Goal: Use online tool/utility: Use online tool/utility

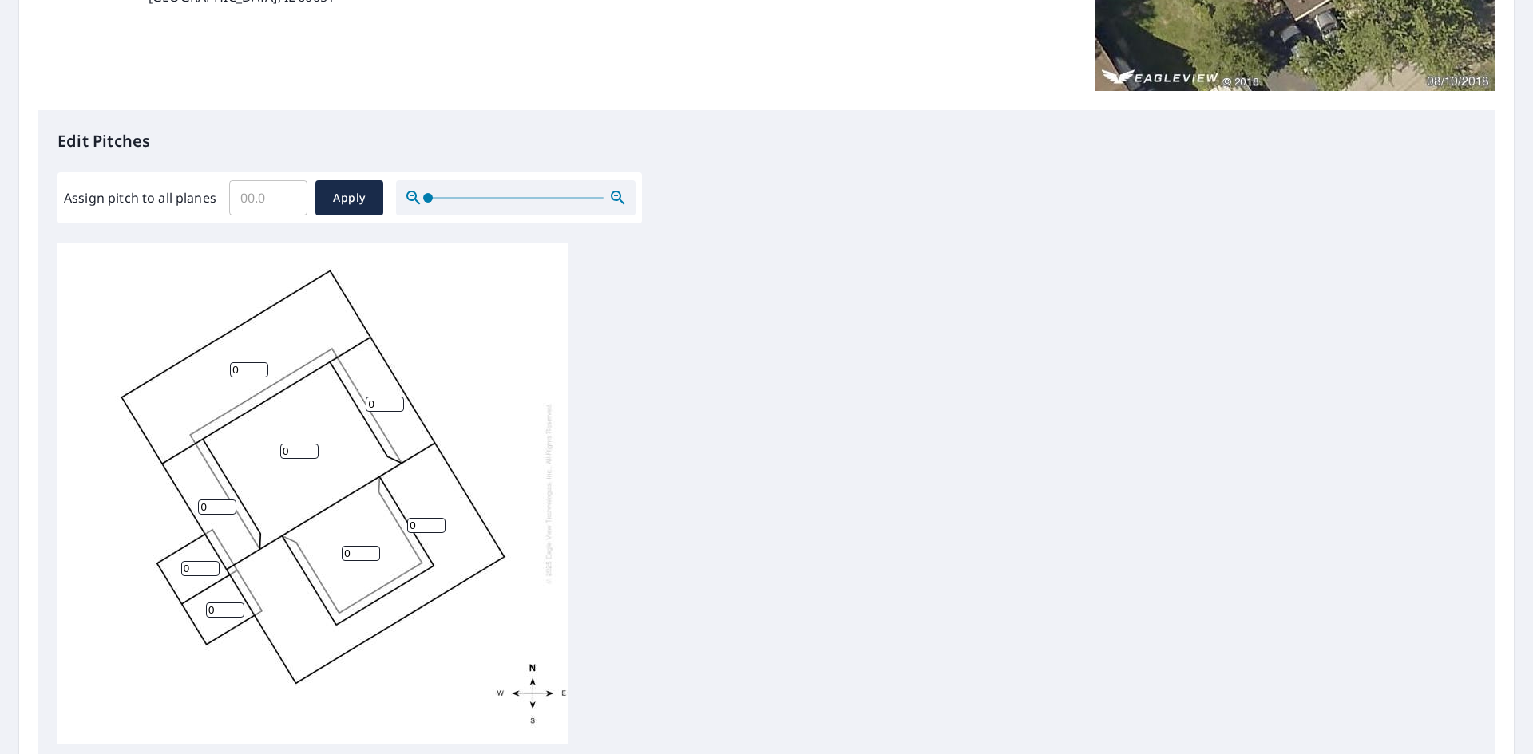
scroll to position [319, 0]
click at [196, 570] on input "0" at bounding box center [200, 567] width 38 height 15
drag, startPoint x: 196, startPoint y: 569, endPoint x: 81, endPoint y: 581, distance: 115.6
click at [93, 580] on div "0 0 0 0 0 0 0 0" at bounding box center [312, 492] width 511 height 501
type input "3"
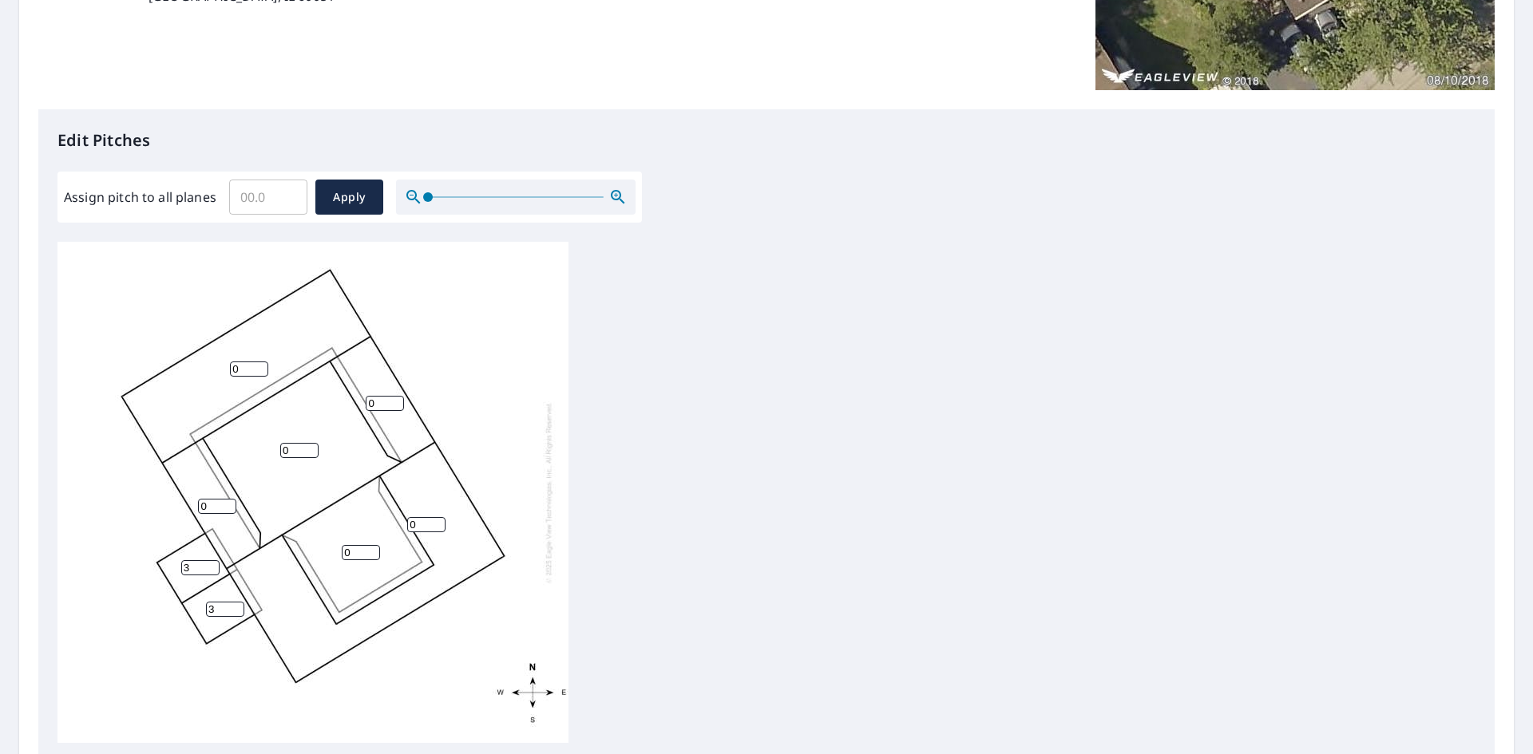
type input "3"
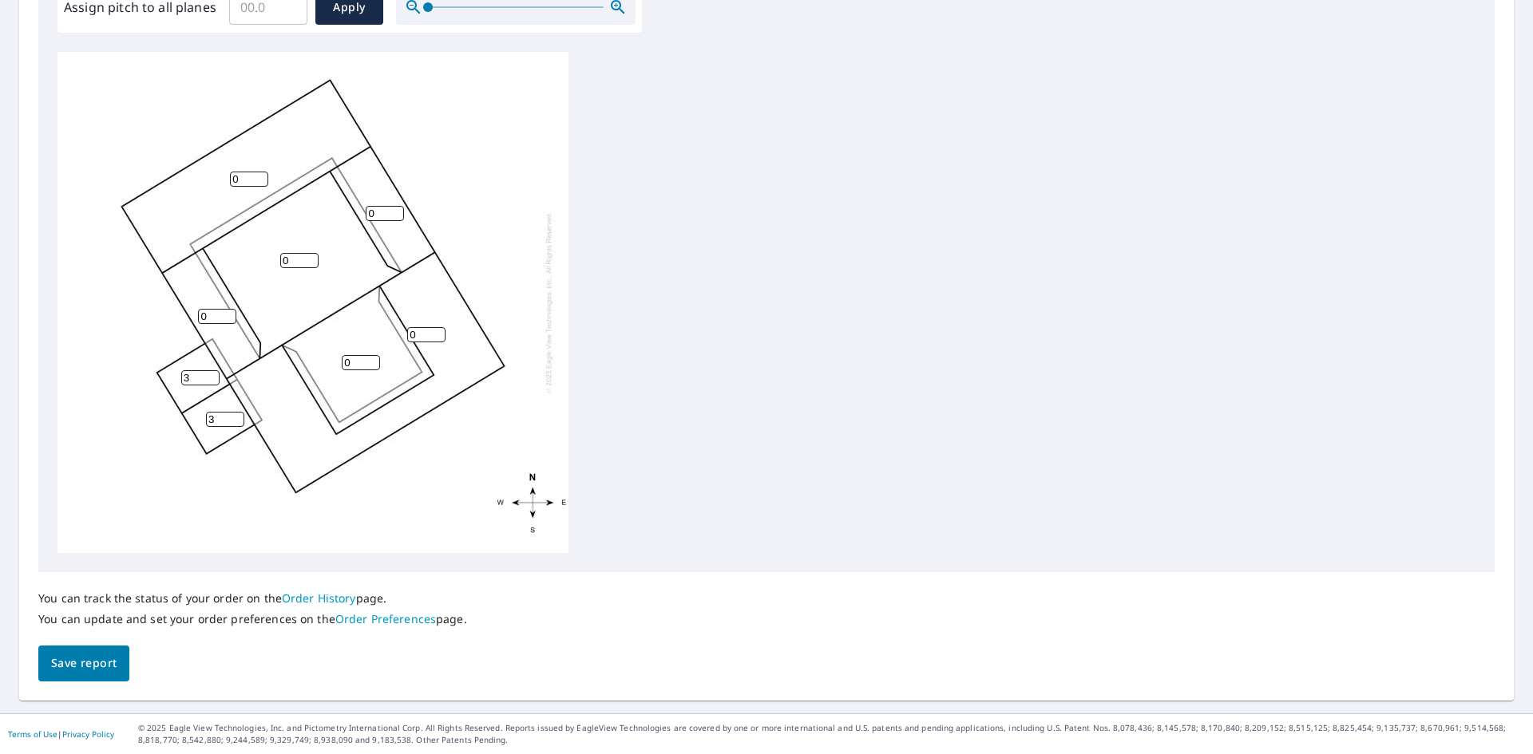
drag, startPoint x: 363, startPoint y: 359, endPoint x: 291, endPoint y: 358, distance: 72.7
click at [291, 358] on div "0 0 0 0 0 0 3 3" at bounding box center [312, 302] width 511 height 501
type input "4"
click at [290, 251] on div "0 0 0 4 0 0 3 3" at bounding box center [312, 302] width 511 height 501
drag, startPoint x: 303, startPoint y: 259, endPoint x: 255, endPoint y: 255, distance: 47.3
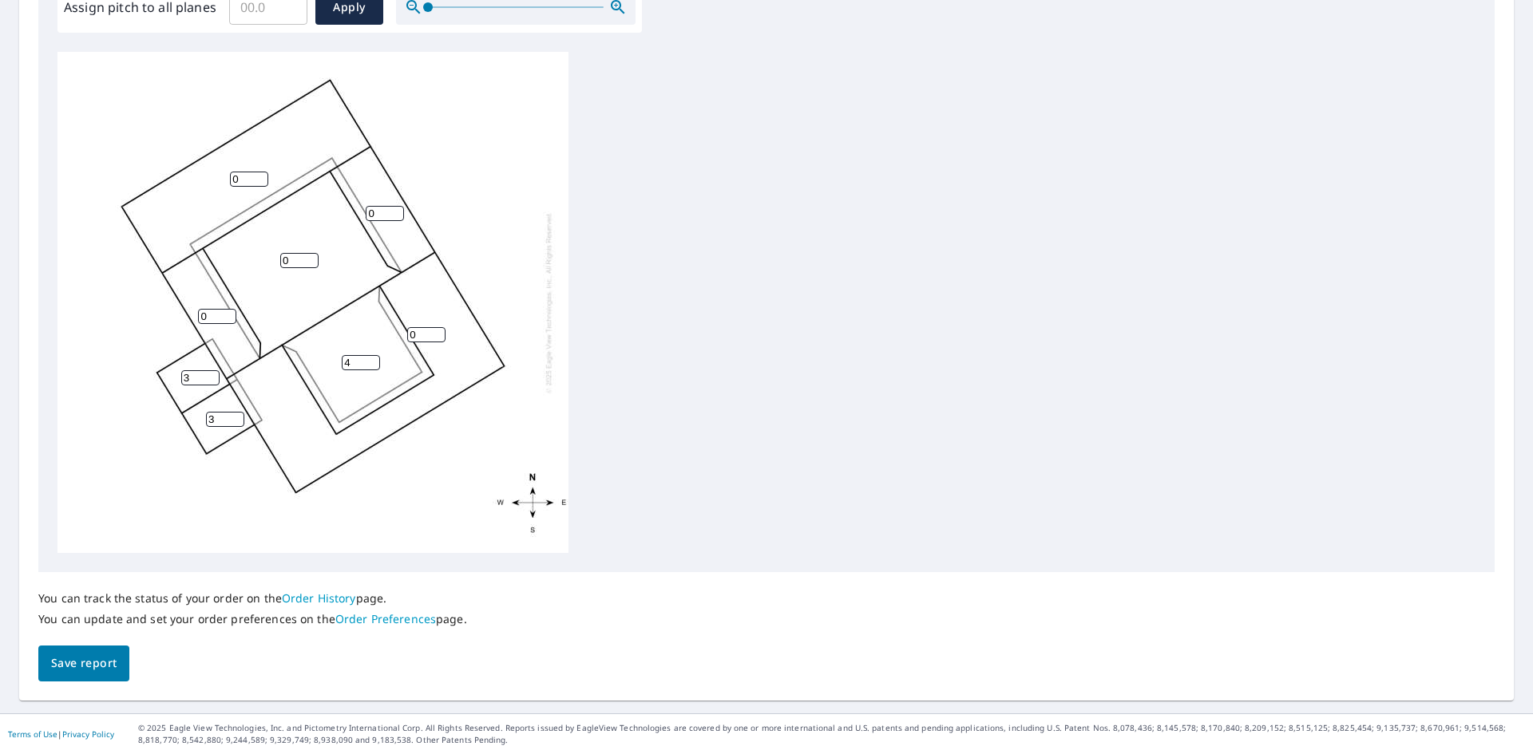
click at [260, 257] on div "0 0 0 4 0 0 3 3" at bounding box center [312, 302] width 511 height 501
type input "4"
drag, startPoint x: 425, startPoint y: 333, endPoint x: 384, endPoint y: 327, distance: 41.1
click at [384, 327] on div "0 4 0 4 0 0 3 3" at bounding box center [312, 302] width 511 height 501
type input "8"
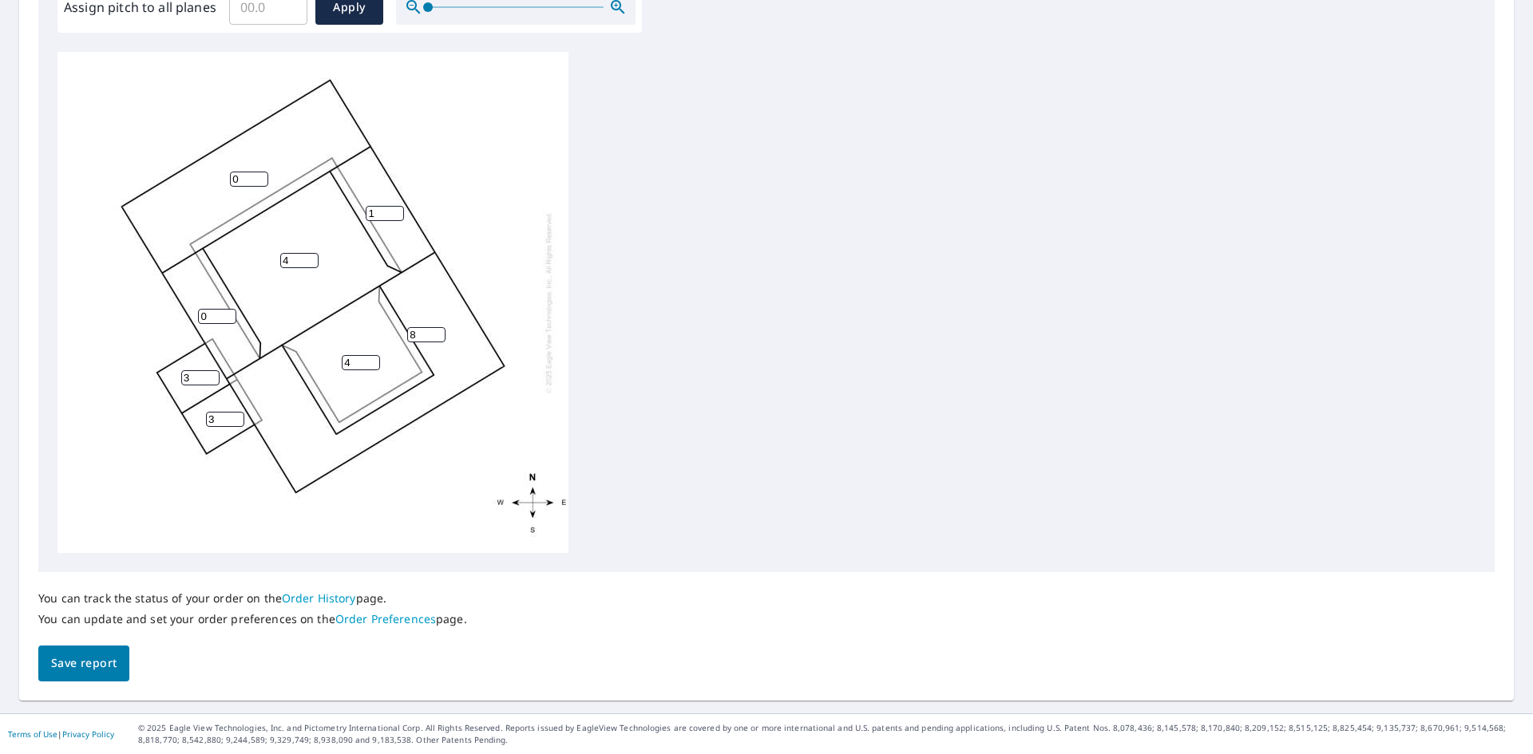
drag, startPoint x: 390, startPoint y: 208, endPoint x: 369, endPoint y: 206, distance: 20.8
click at [383, 208] on input "1" at bounding box center [385, 213] width 38 height 15
drag, startPoint x: 383, startPoint y: 215, endPoint x: 365, endPoint y: 211, distance: 18.8
click at [370, 213] on input "1" at bounding box center [385, 213] width 38 height 15
type input "8"
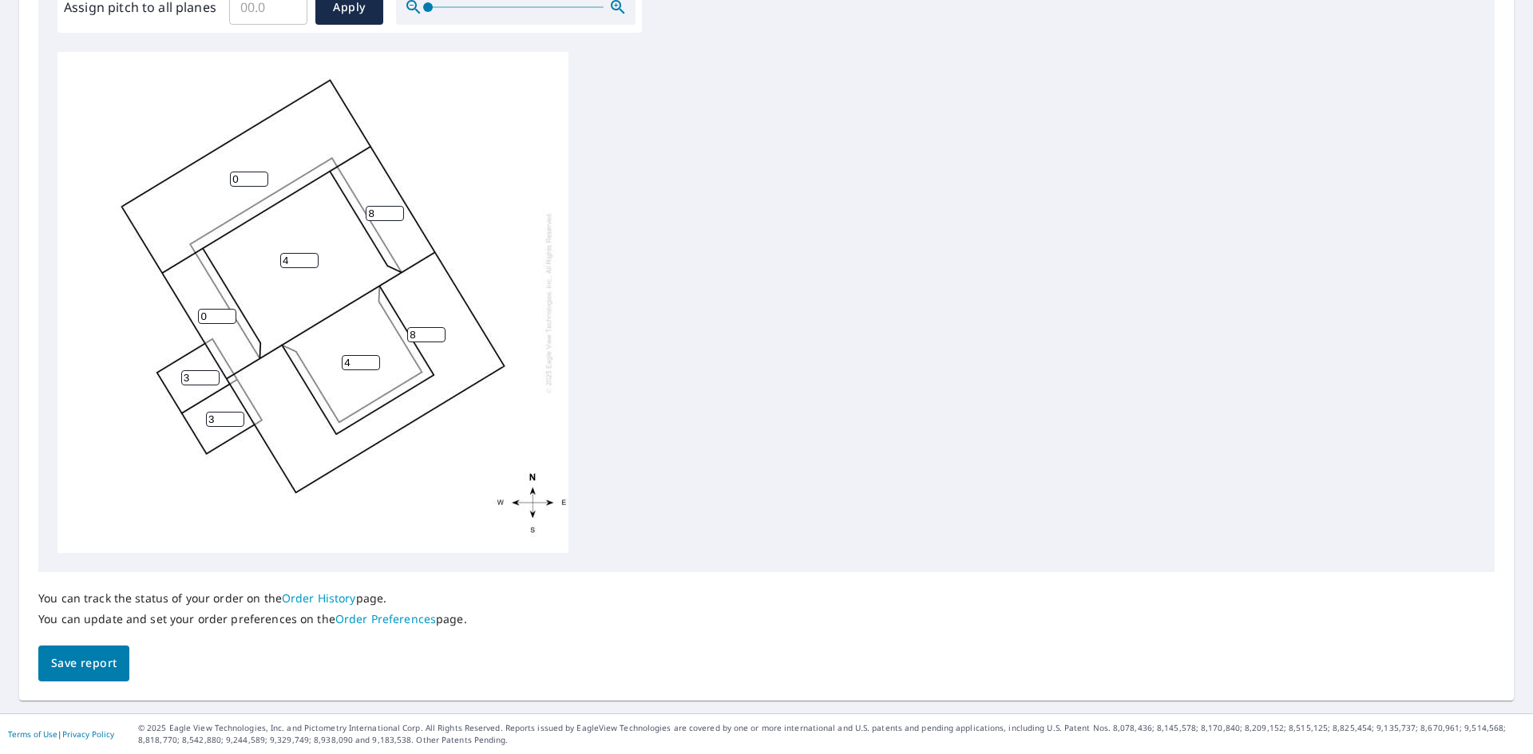
drag, startPoint x: 216, startPoint y: 317, endPoint x: 163, endPoint y: 309, distance: 54.1
click at [184, 314] on div "8 4 0 4 8 0 3 3" at bounding box center [312, 302] width 511 height 501
type input "8"
drag, startPoint x: 246, startPoint y: 176, endPoint x: 187, endPoint y: 182, distance: 59.4
click at [187, 182] on div "8 4 0 4 8 8 3 3" at bounding box center [312, 302] width 511 height 501
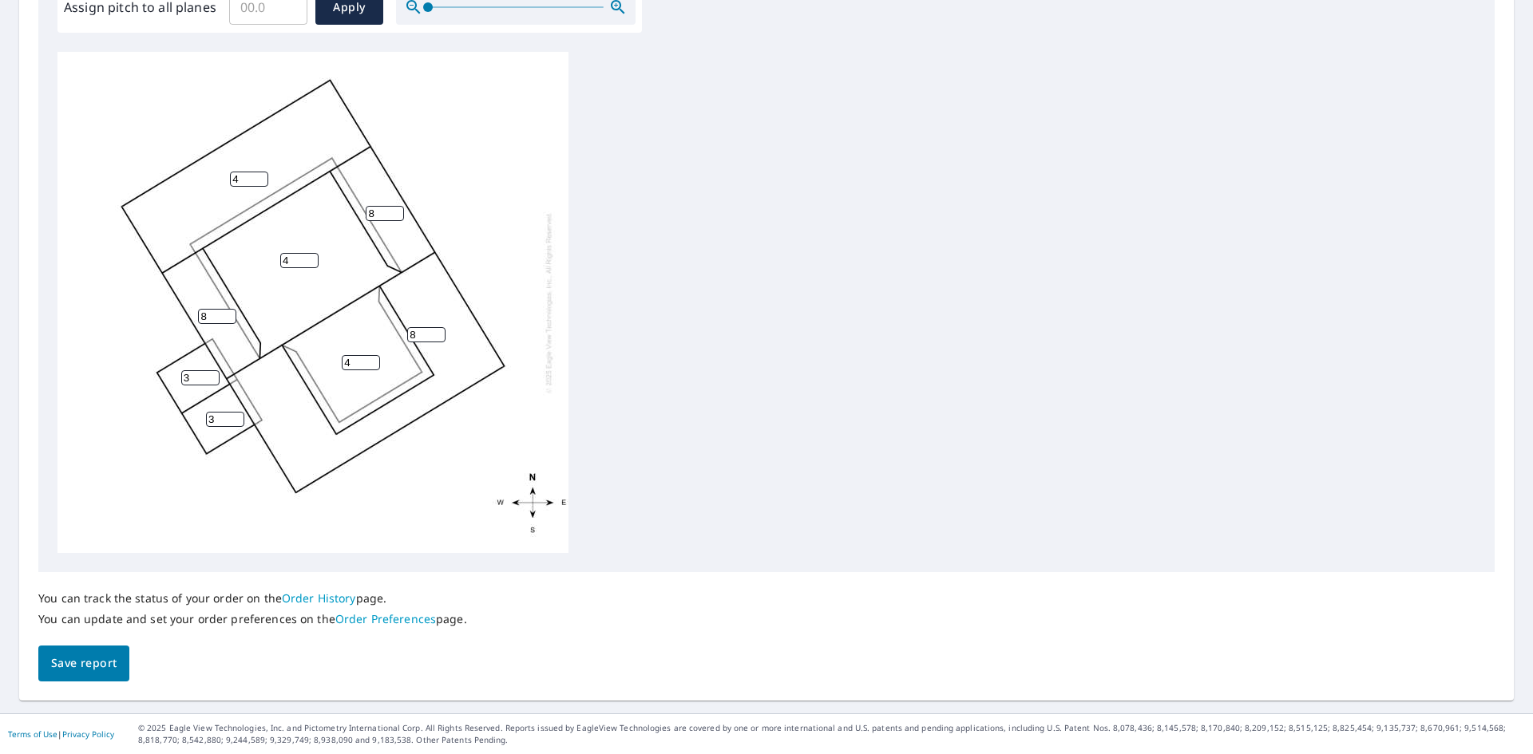
type input "4"
click at [83, 664] on span "Save report" at bounding box center [83, 664] width 65 height 20
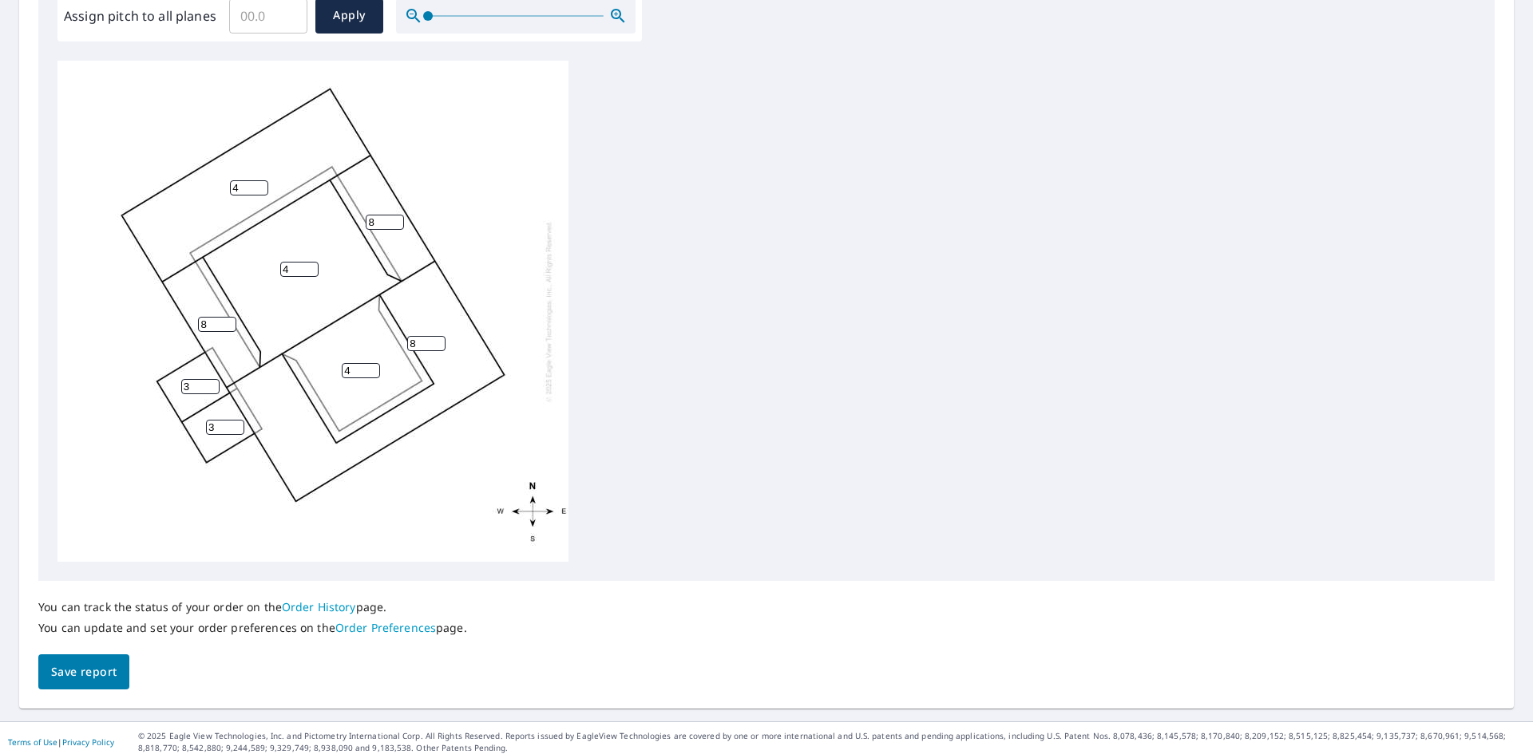
scroll to position [0, 0]
click at [54, 673] on span "Save report" at bounding box center [83, 673] width 65 height 20
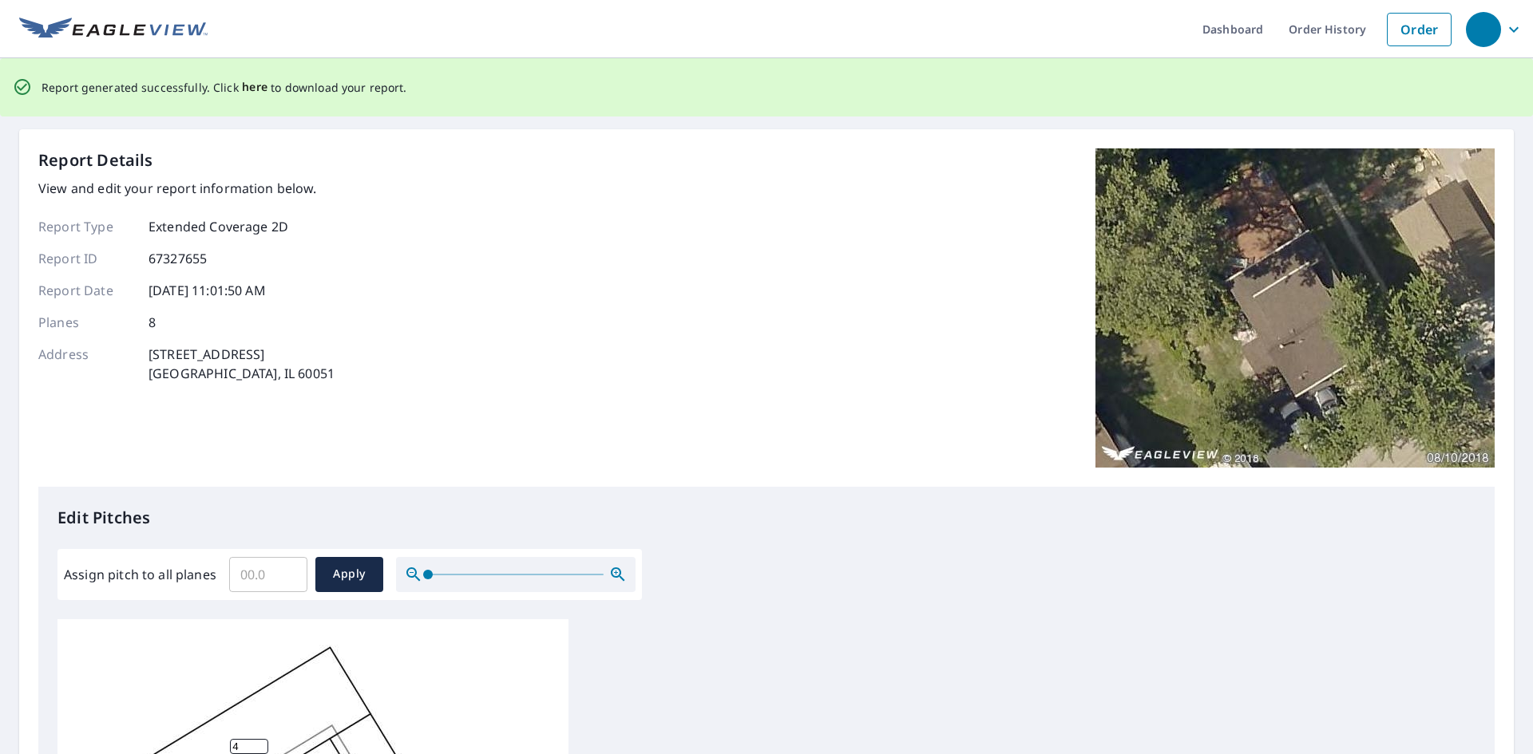
click at [244, 90] on span "here" at bounding box center [255, 87] width 26 height 20
